Goal: Information Seeking & Learning: Learn about a topic

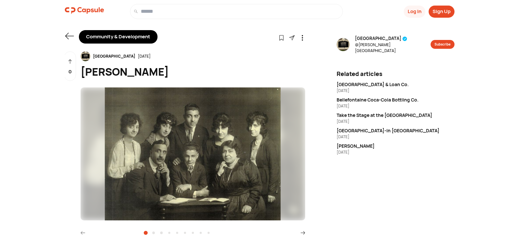
click at [359, 127] on div "[GEOGRAPHIC_DATA]-in [GEOGRAPHIC_DATA]" at bounding box center [396, 130] width 118 height 7
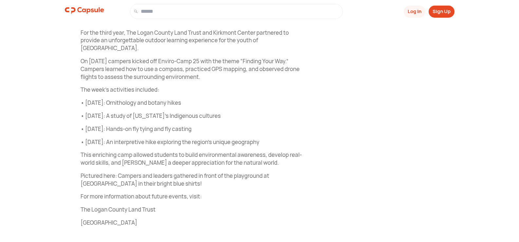
scroll to position [248, 0]
